Goal: Book appointment/travel/reservation

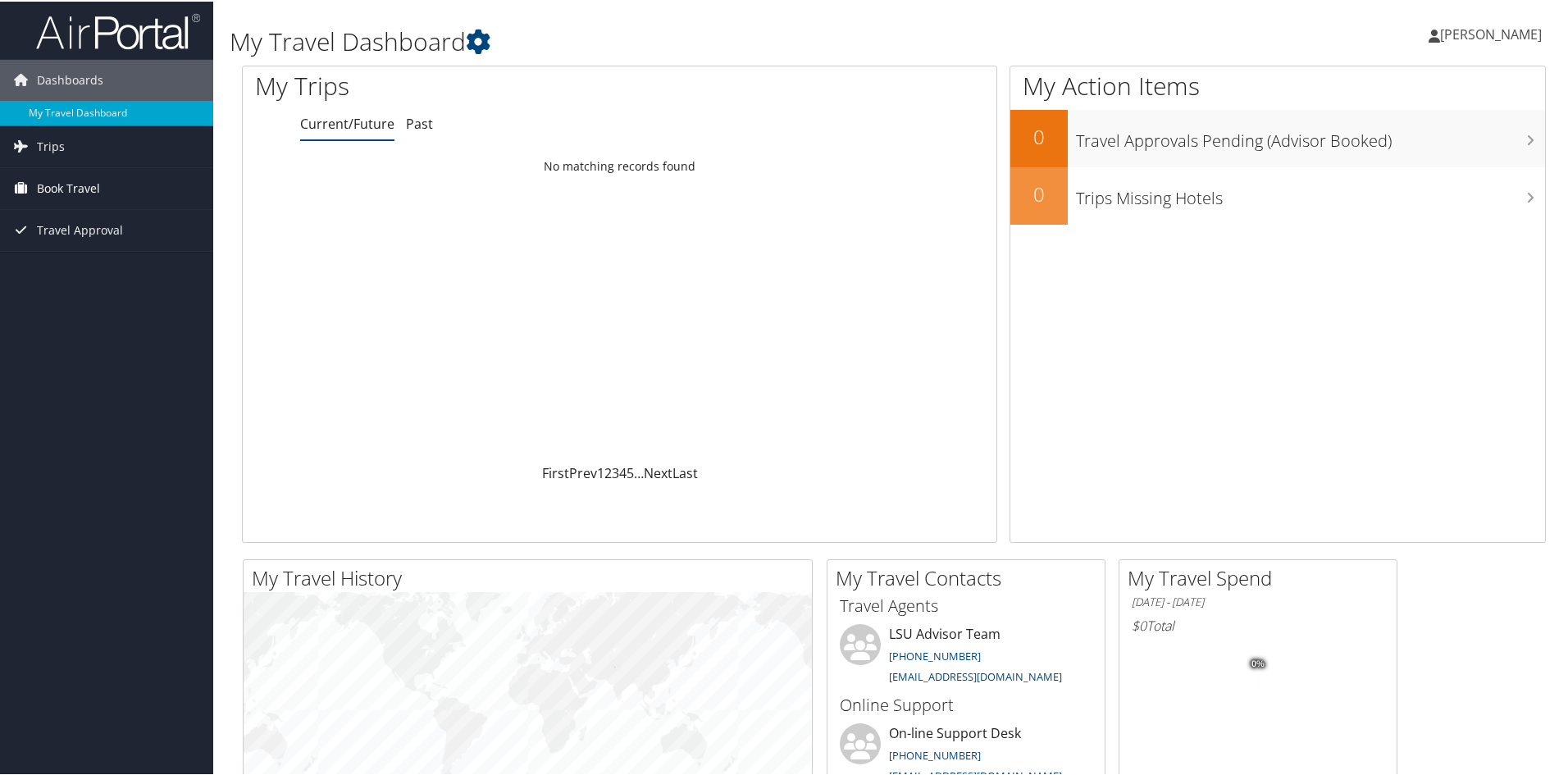
click at [64, 191] on span "Book Travel" at bounding box center [68, 187] width 64 height 41
click at [87, 244] on link "Book/Manage Online Trips" at bounding box center [107, 244] width 214 height 25
